Goal: Browse casually: Explore the website without a specific task or goal

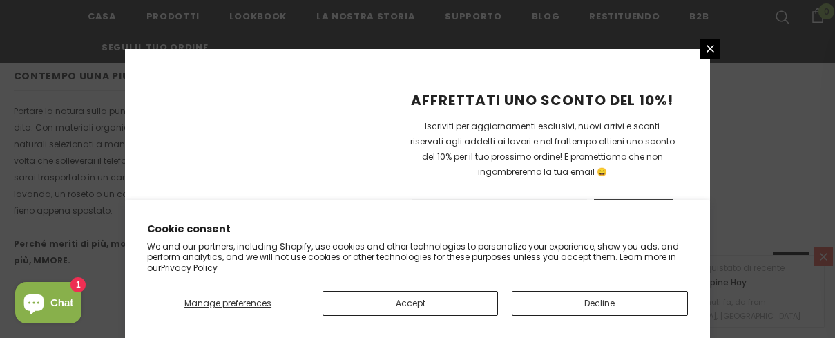
scroll to position [1106, 0]
